Goal: Use online tool/utility: Utilize a website feature to perform a specific function

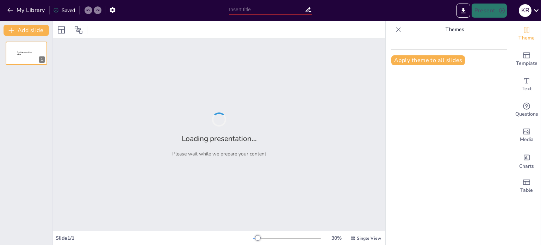
type input "Licorería Pizarro: Innovación y Calidad en el Corazón de la Selva Peruana"
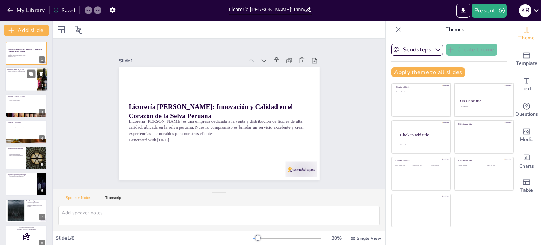
click at [25, 75] on p "Impacto positivo en la sociedad." at bounding box center [20, 75] width 27 height 1
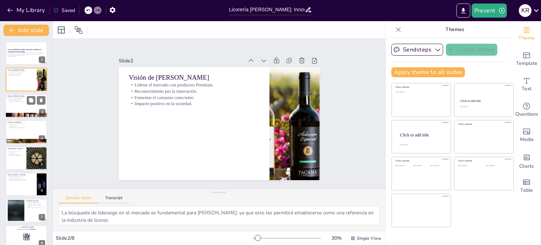
click at [30, 109] on div at bounding box center [26, 106] width 42 height 24
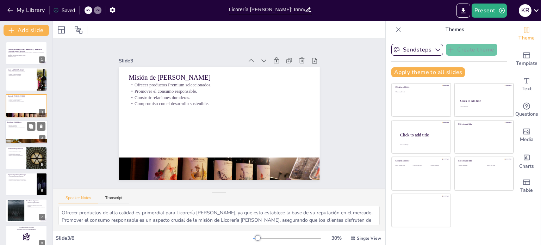
click at [20, 127] on p "Debilidades en la falta de presencia digital." at bounding box center [26, 127] width 38 height 1
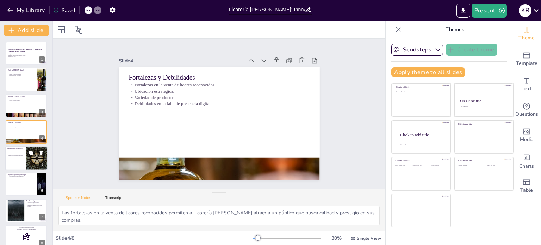
click at [21, 153] on p "Amenazas de la competencia." at bounding box center [15, 153] width 17 height 1
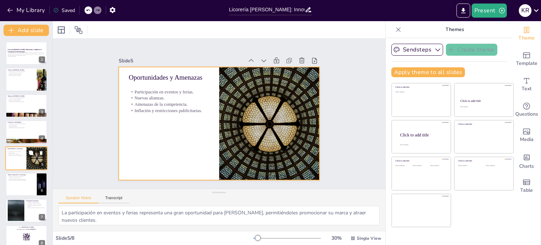
scroll to position [9, 0]
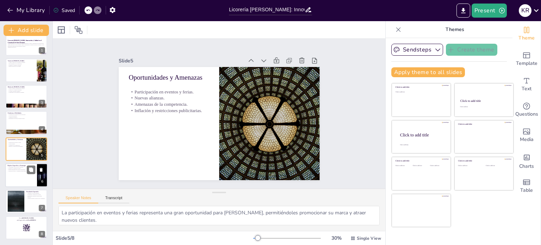
click at [26, 172] on div at bounding box center [26, 175] width 42 height 24
type textarea "Consolidarse como líder en el mercado es un objetivo ambicioso que requiere un …"
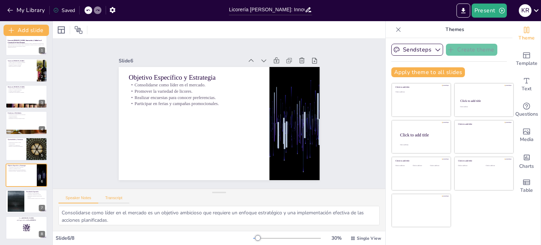
click at [111, 198] on button "Transcript" at bounding box center [113, 200] width 31 height 8
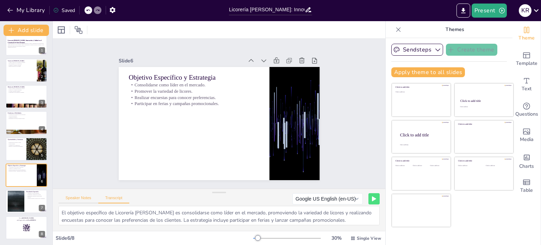
click at [80, 197] on button "Speaker Notes" at bounding box center [79, 200] width 40 height 8
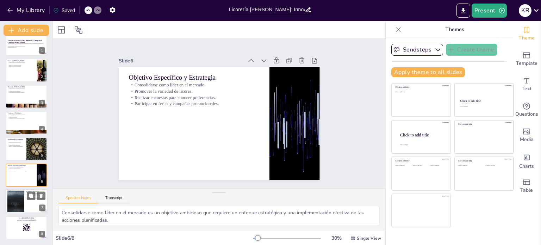
click at [20, 195] on div at bounding box center [16, 201] width 38 height 21
type textarea "Aumentar las ventas mensuales es un indicador clave del éxito de Licorería Piza…"
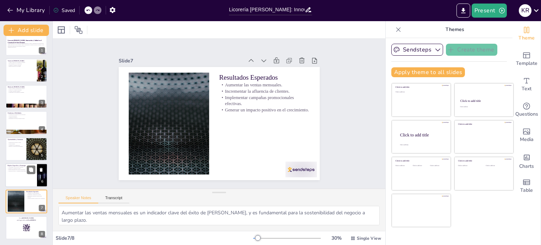
scroll to position [9, 0]
click at [20, 228] on div at bounding box center [26, 228] width 42 height 24
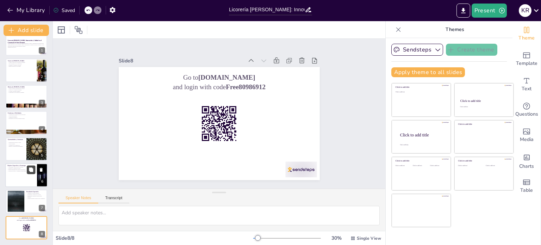
scroll to position [0, 0]
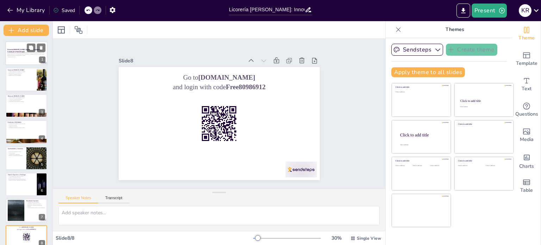
click at [21, 59] on div at bounding box center [26, 53] width 42 height 24
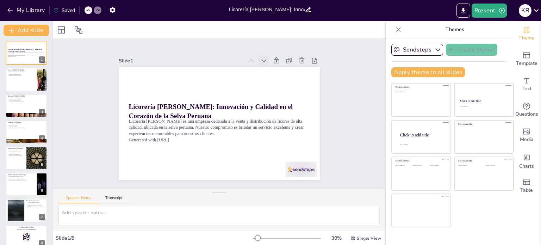
click at [270, 67] on icon at bounding box center [274, 71] width 8 height 8
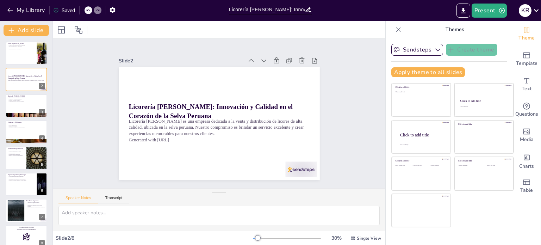
click at [265, 62] on icon at bounding box center [269, 66] width 8 height 8
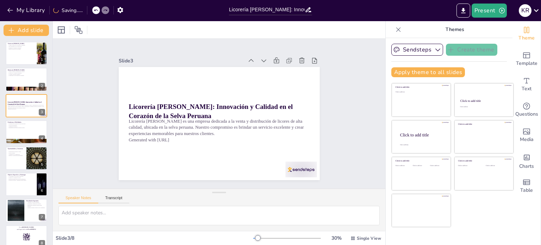
click at [248, 57] on icon at bounding box center [251, 60] width 7 height 7
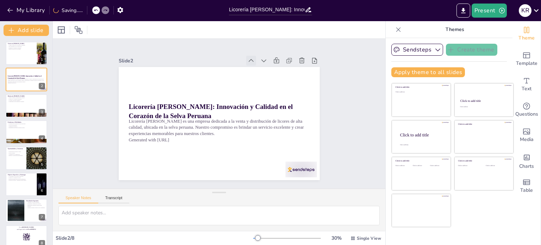
click at [259, 67] on icon at bounding box center [261, 69] width 5 height 4
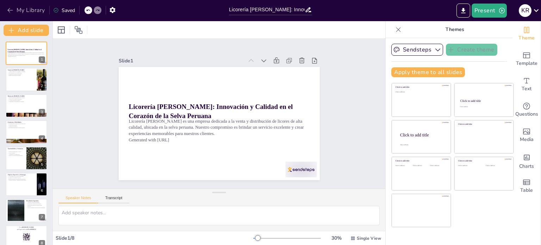
click at [8, 10] on icon "button" at bounding box center [10, 10] width 7 height 7
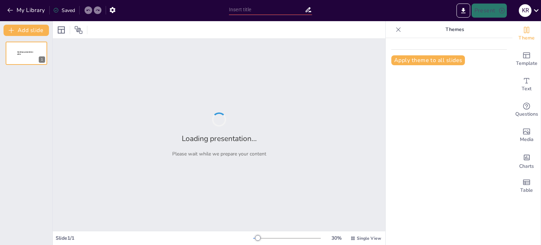
type input "New Sendsteps"
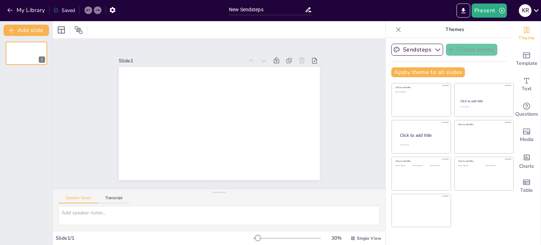
click at [113, 31] on div at bounding box center [219, 29] width 333 height 17
click at [94, 32] on div at bounding box center [75, 29] width 39 height 11
click at [259, 8] on input "New Sendsteps" at bounding box center [267, 10] width 76 height 10
click at [280, 7] on input "New Sendsteps" at bounding box center [267, 10] width 76 height 10
click at [271, 10] on input "New Sendsteps" at bounding box center [267, 10] width 76 height 10
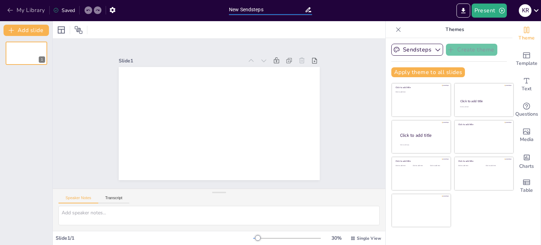
click at [23, 10] on button "My Library" at bounding box center [26, 10] width 43 height 11
